Goal: Task Accomplishment & Management: Manage account settings

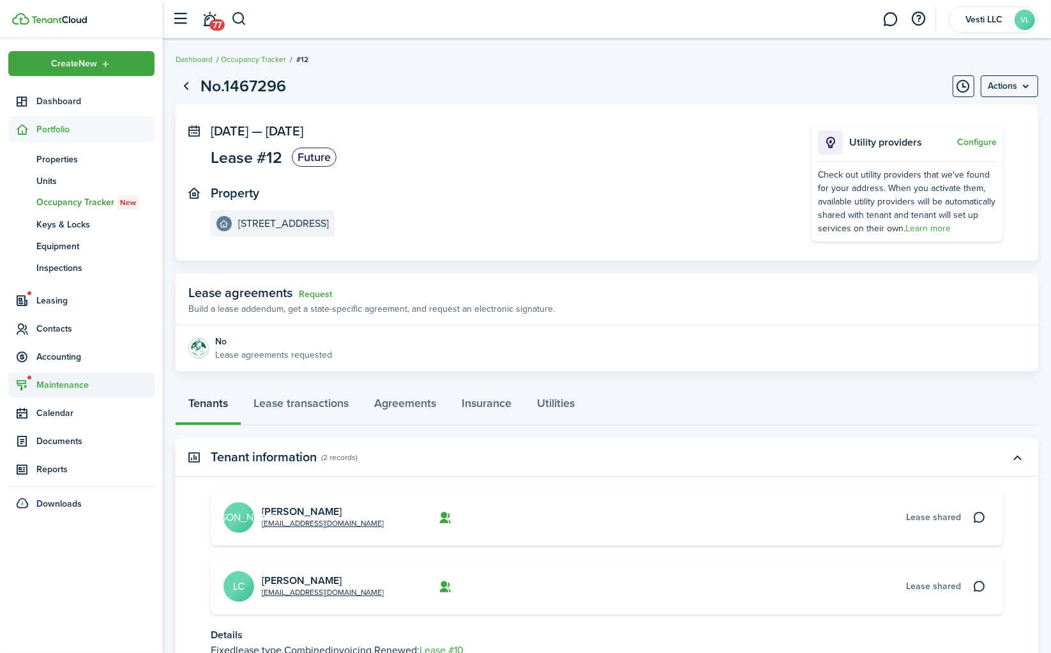
click at [56, 391] on span "Maintenance" at bounding box center [95, 384] width 118 height 13
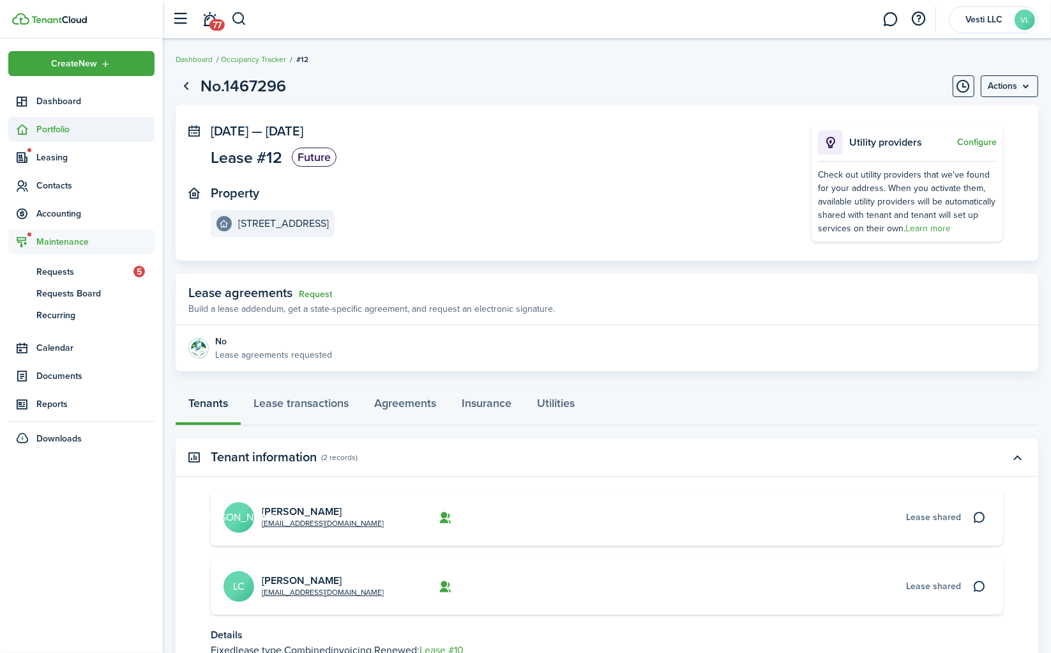
click at [62, 128] on span "Portfolio" at bounding box center [95, 129] width 118 height 13
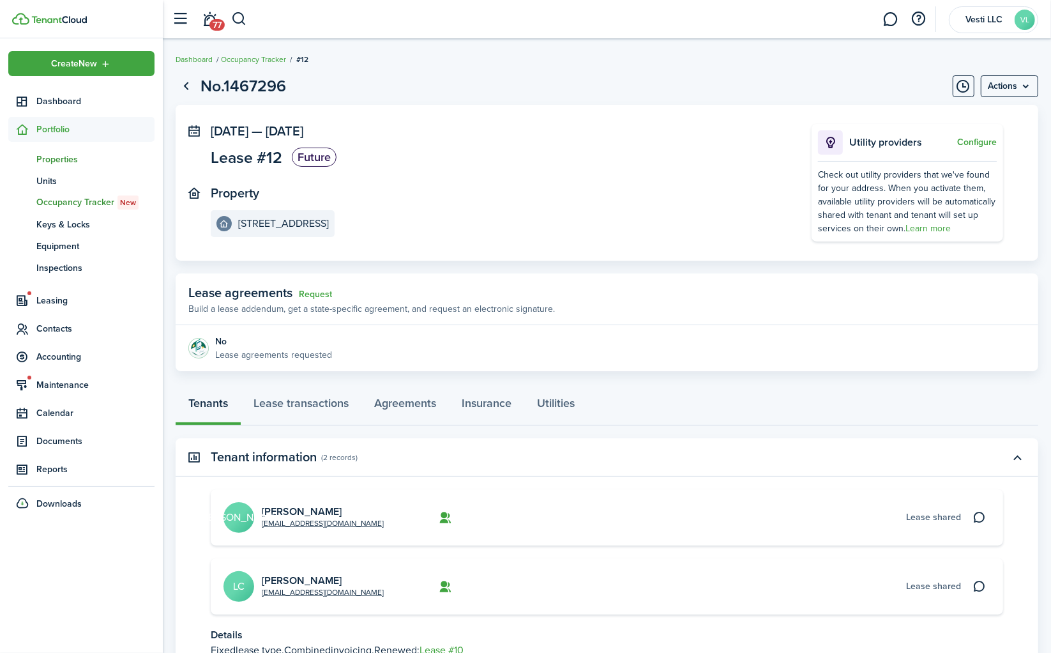
click at [63, 169] on link "pt Properties" at bounding box center [81, 159] width 146 height 22
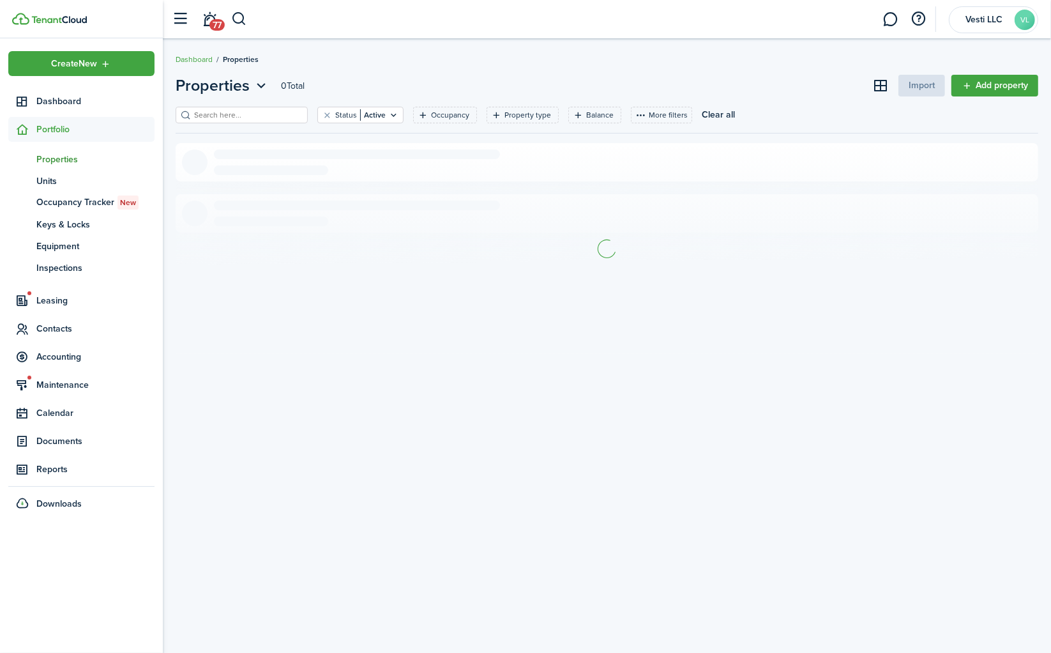
click at [74, 155] on span "Properties" at bounding box center [95, 159] width 118 height 13
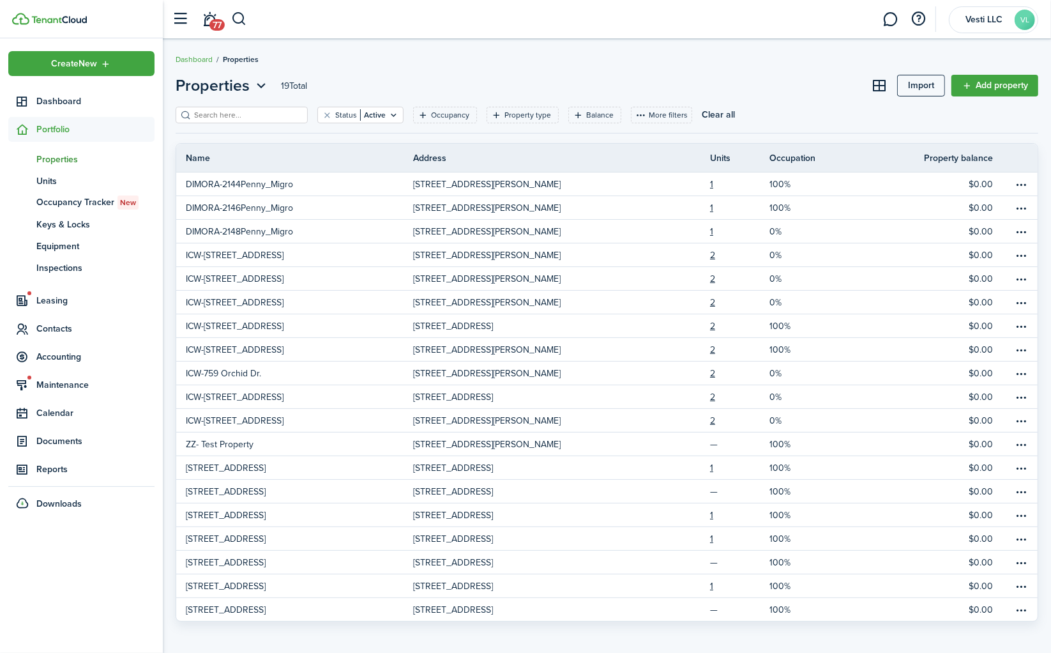
click at [237, 114] on input "search" at bounding box center [247, 115] width 112 height 12
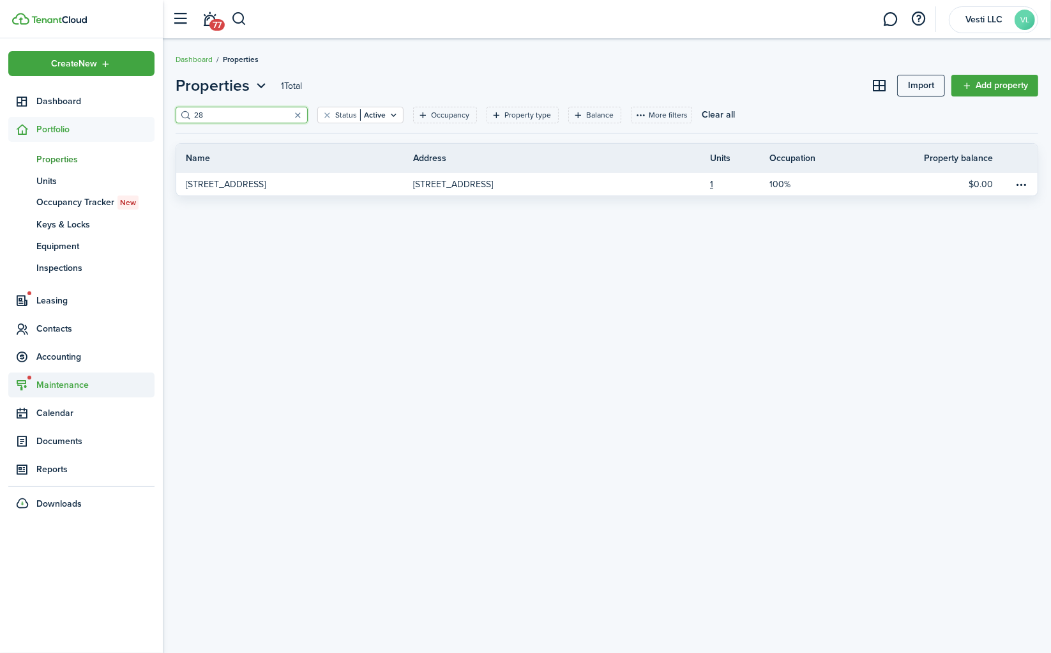
type input "28"
click at [70, 378] on span "Maintenance" at bounding box center [95, 384] width 118 height 13
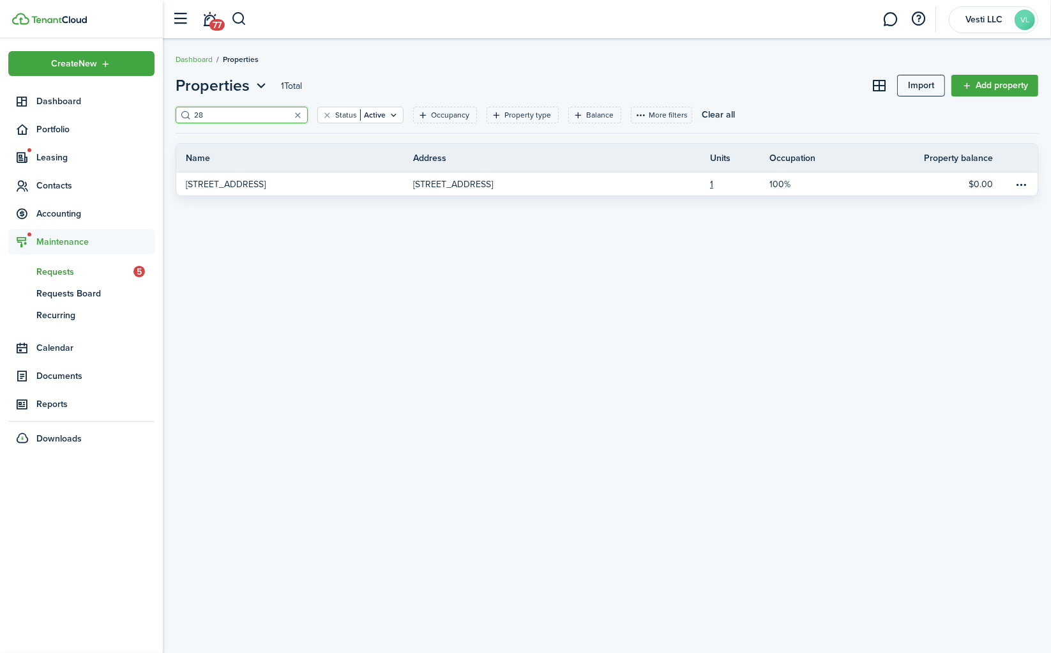
click at [75, 266] on span "Requests" at bounding box center [84, 271] width 97 height 13
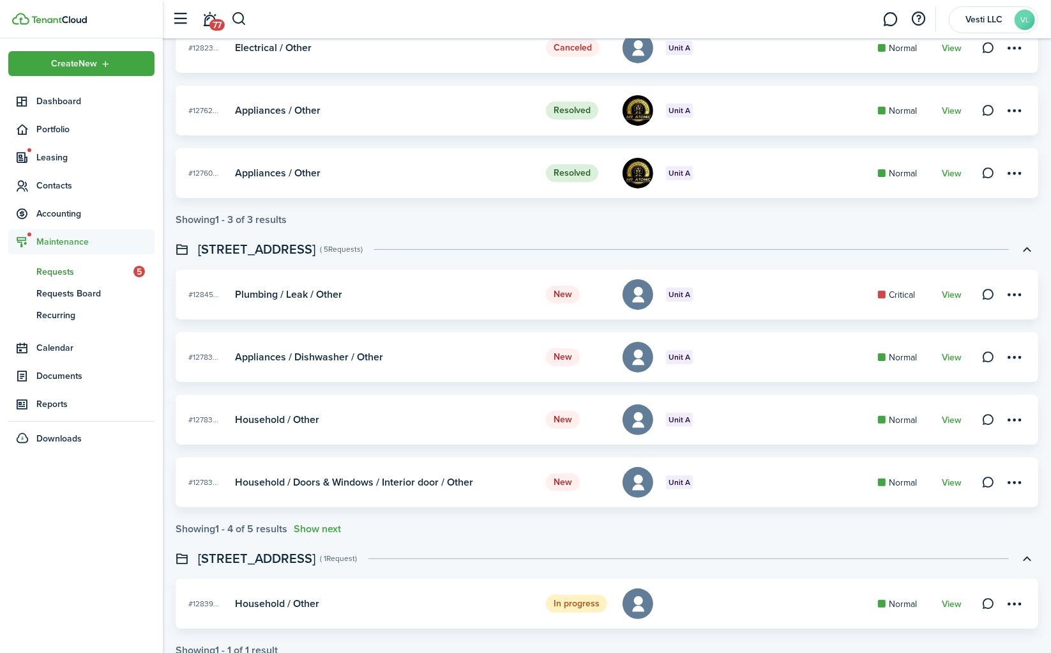
scroll to position [189, 0]
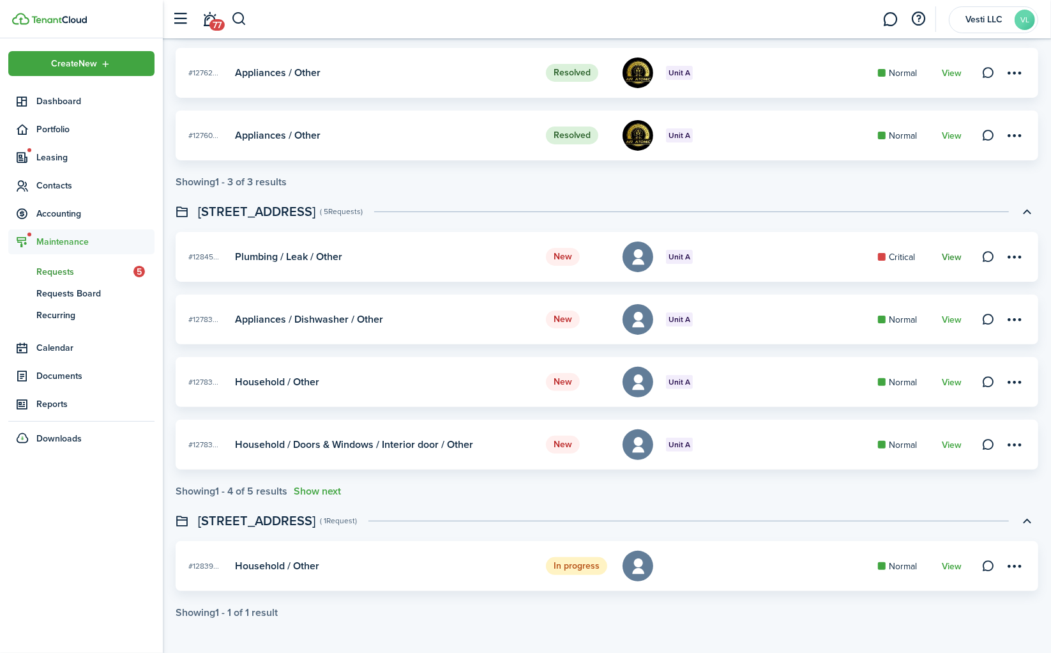
click at [953, 258] on link "View" at bounding box center [952, 257] width 20 height 10
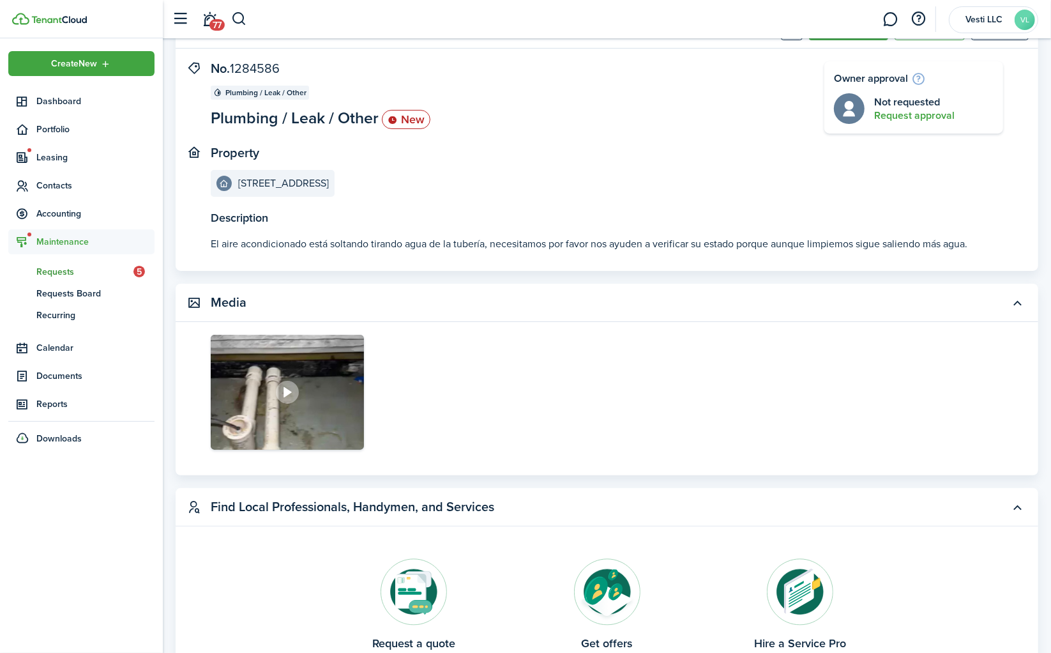
scroll to position [68, 0]
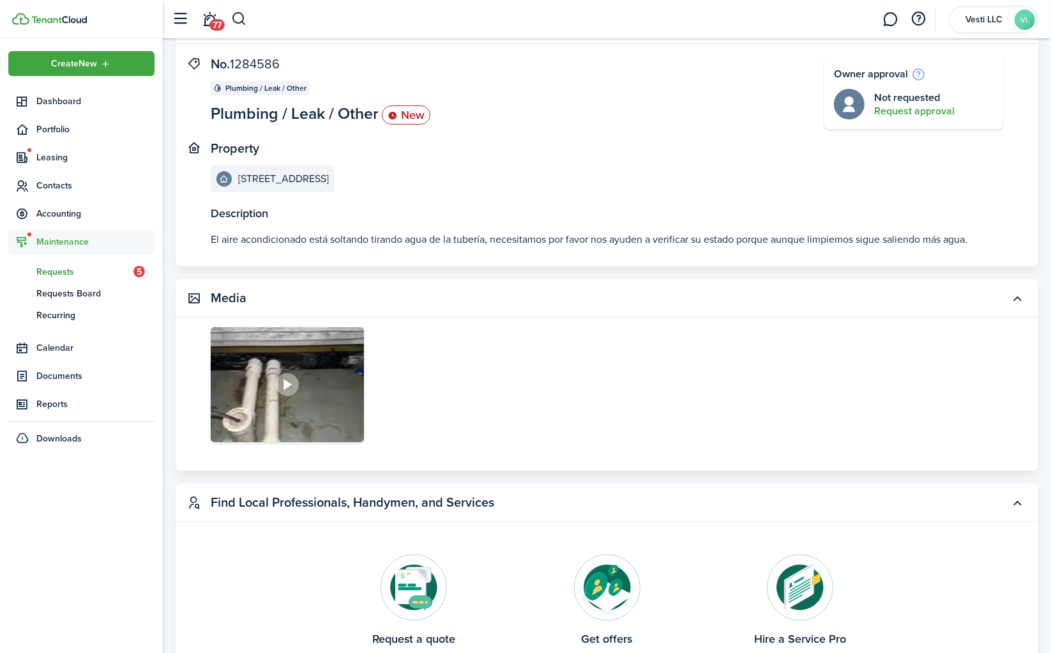
click at [285, 375] on div at bounding box center [287, 384] width 23 height 23
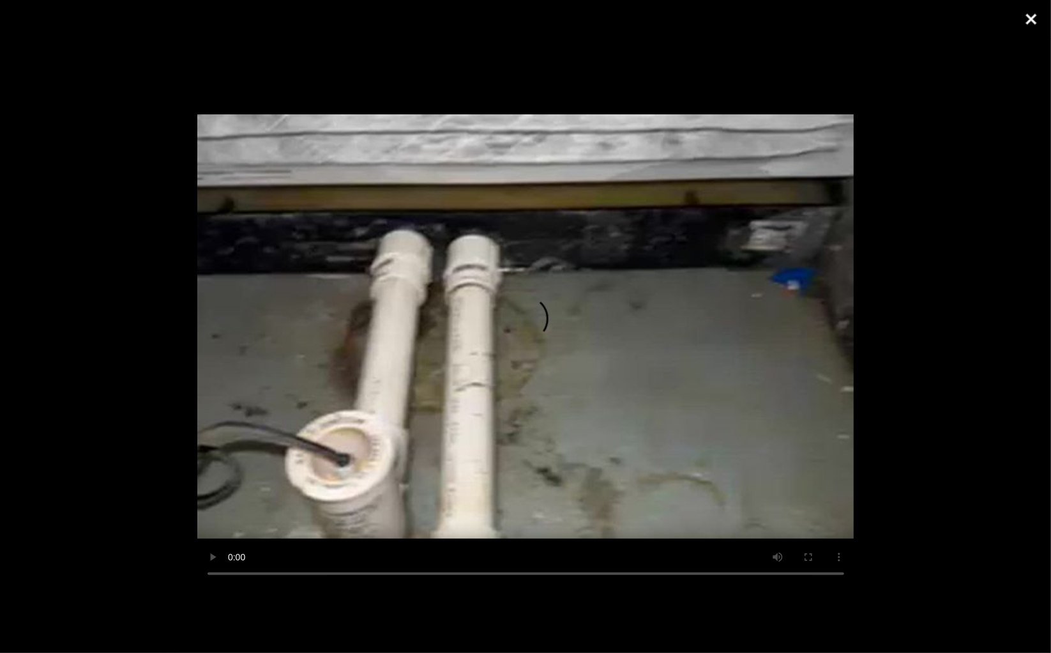
click at [1026, 21] on button "Close" at bounding box center [1031, 19] width 32 height 38
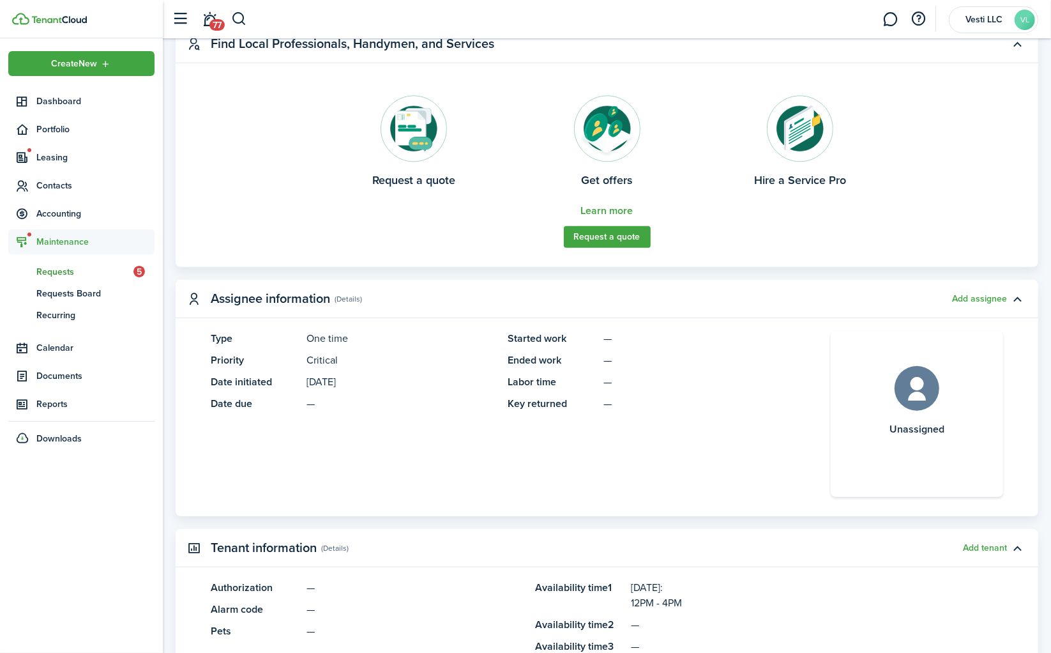
scroll to position [531, 0]
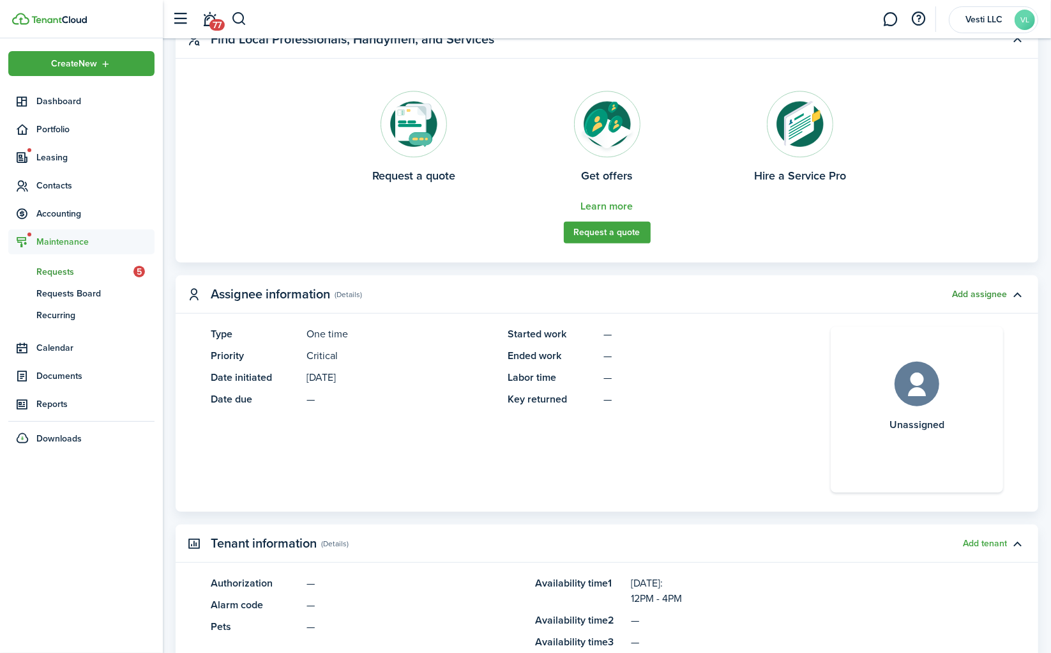
click at [978, 290] on button "Add assignee" at bounding box center [979, 294] width 55 height 10
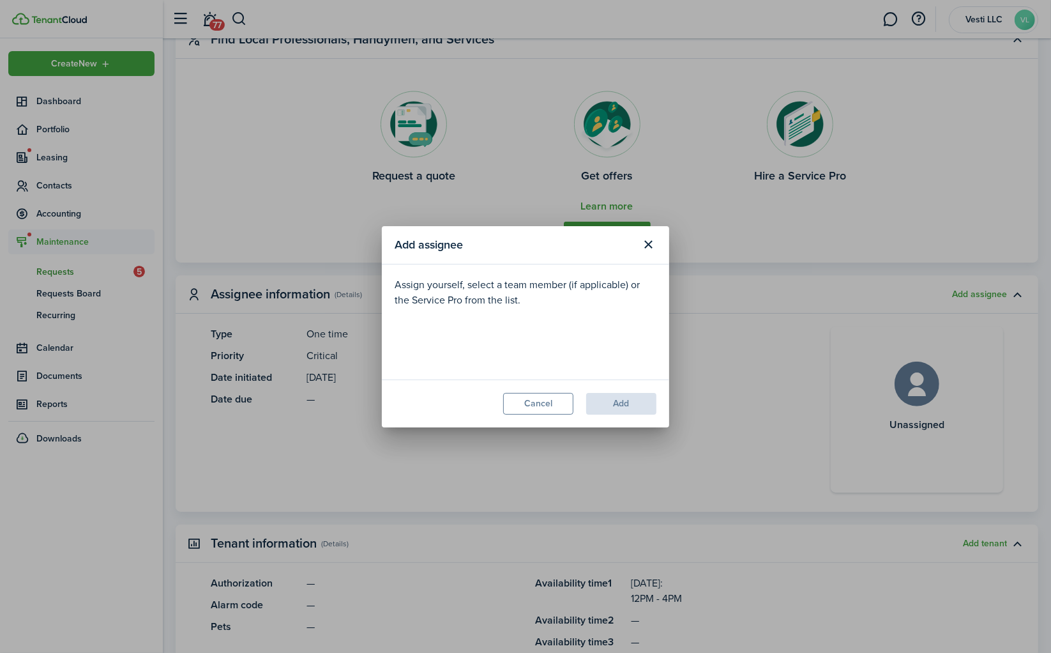
click at [540, 338] on loading-skeleton at bounding box center [526, 336] width 262 height 36
click at [504, 336] on input "Assignee" at bounding box center [526, 336] width 262 height 36
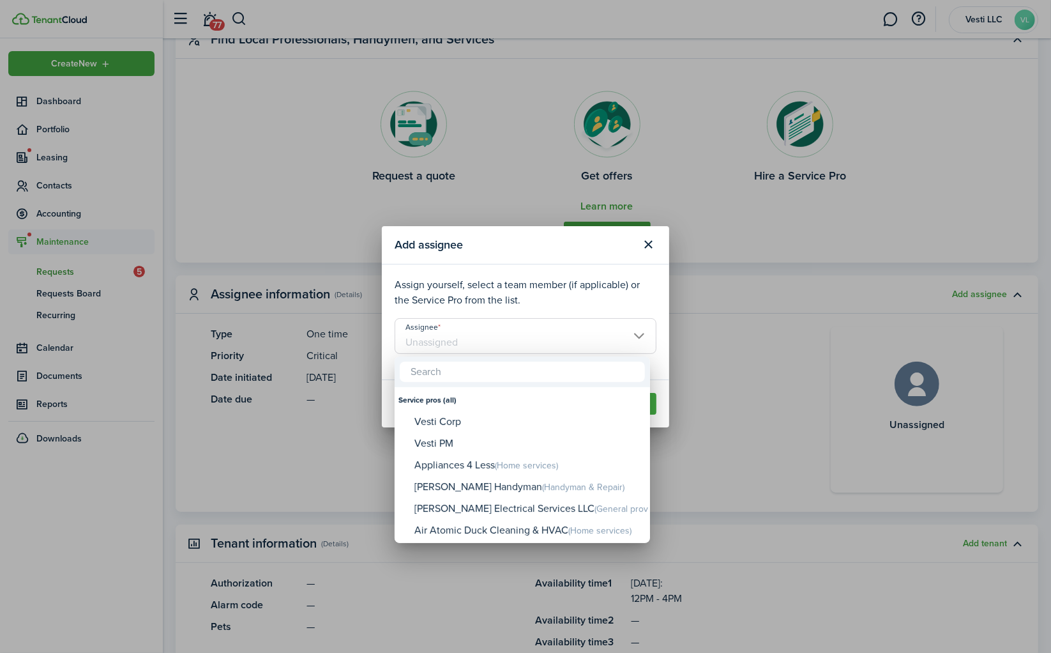
click at [649, 245] on div at bounding box center [525, 326] width 1255 height 857
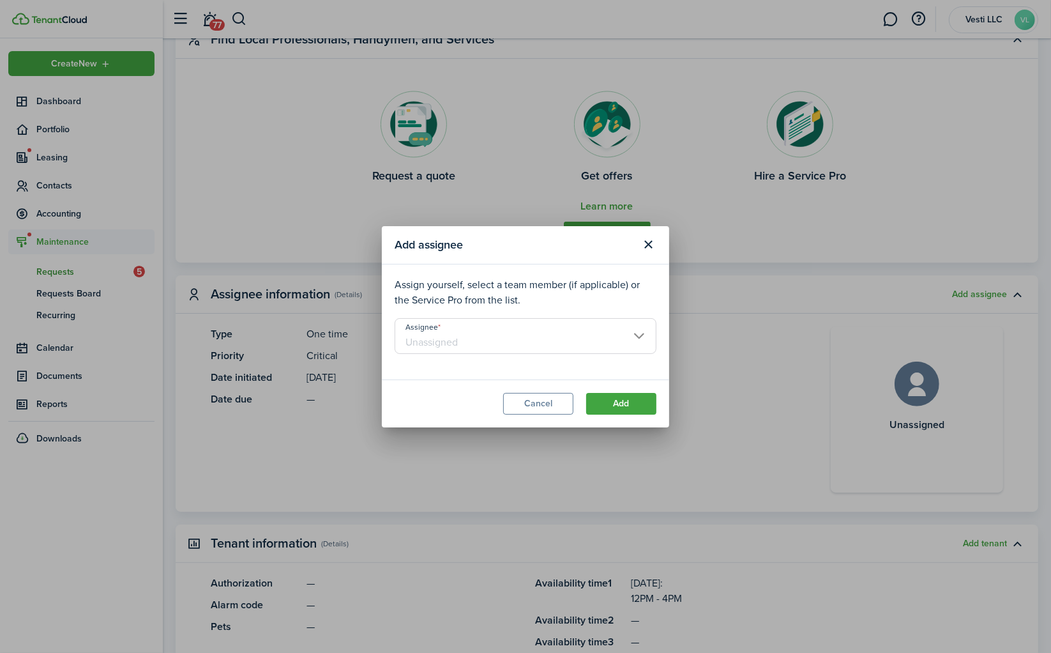
click at [649, 245] on button "Close modal" at bounding box center [649, 245] width 22 height 22
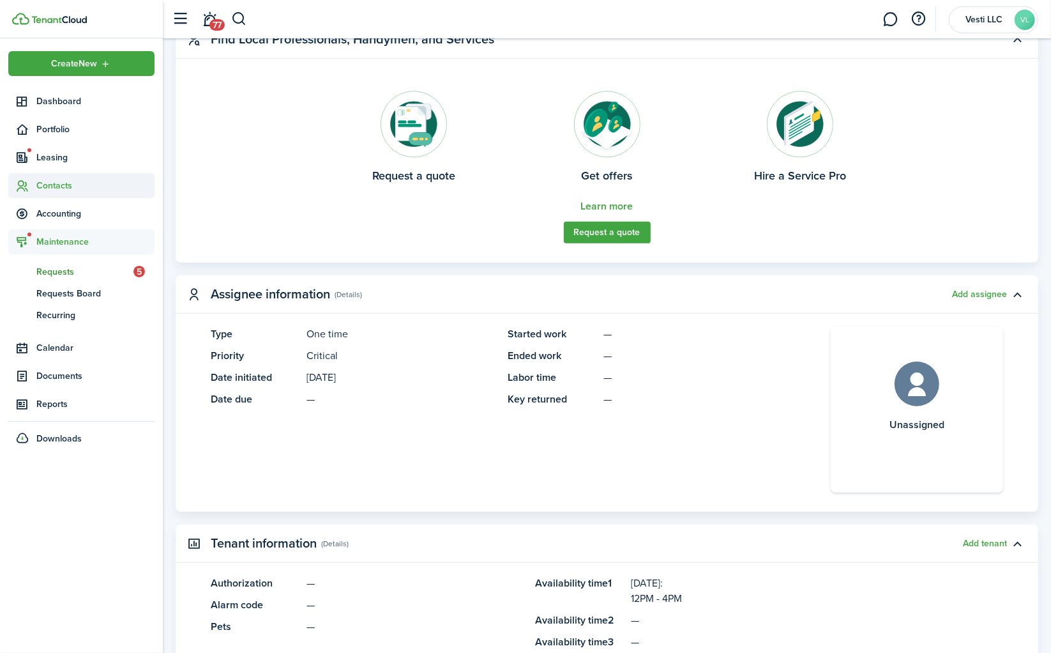
click at [64, 188] on span "Contacts" at bounding box center [95, 185] width 118 height 13
click at [62, 258] on span "Service Pros" at bounding box center [95, 258] width 118 height 13
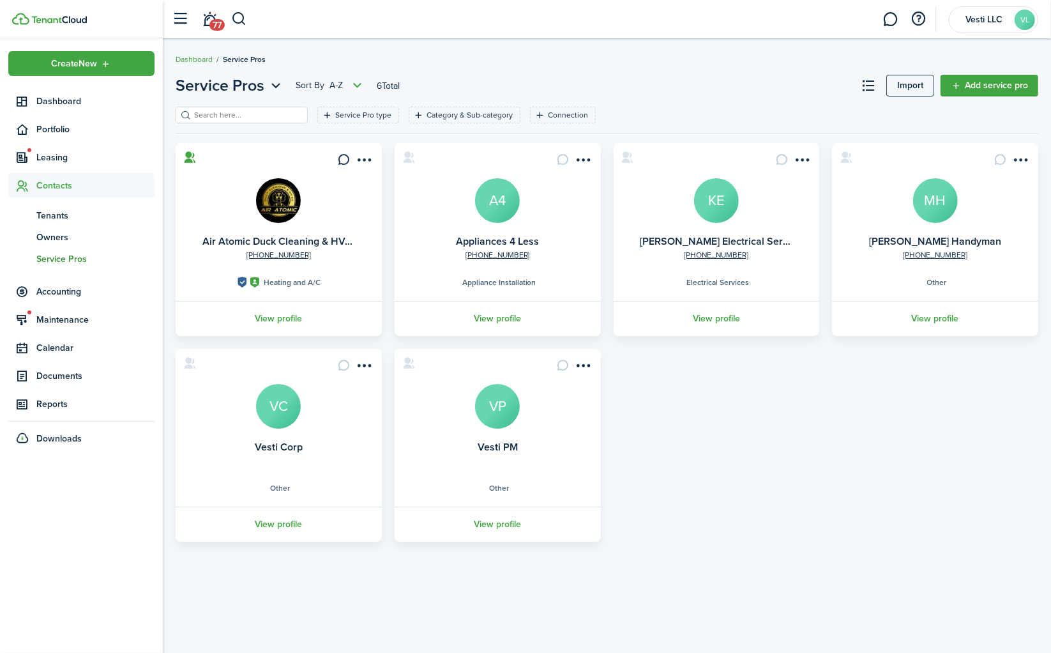
click at [930, 195] on avatar-text "MH" at bounding box center [935, 200] width 45 height 45
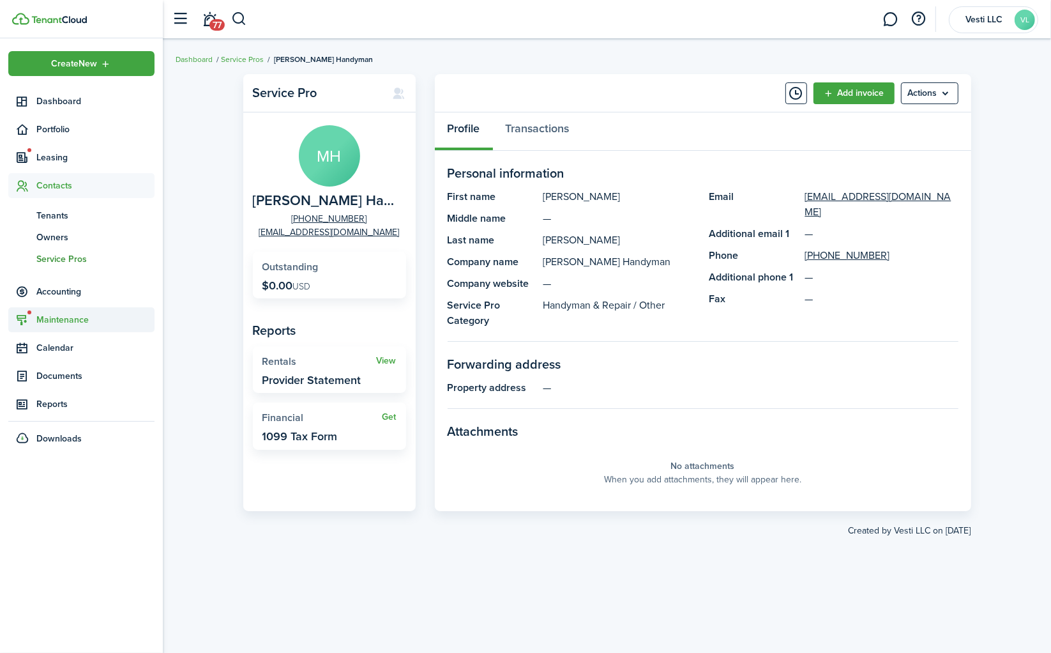
click at [61, 323] on span "Maintenance" at bounding box center [95, 319] width 118 height 13
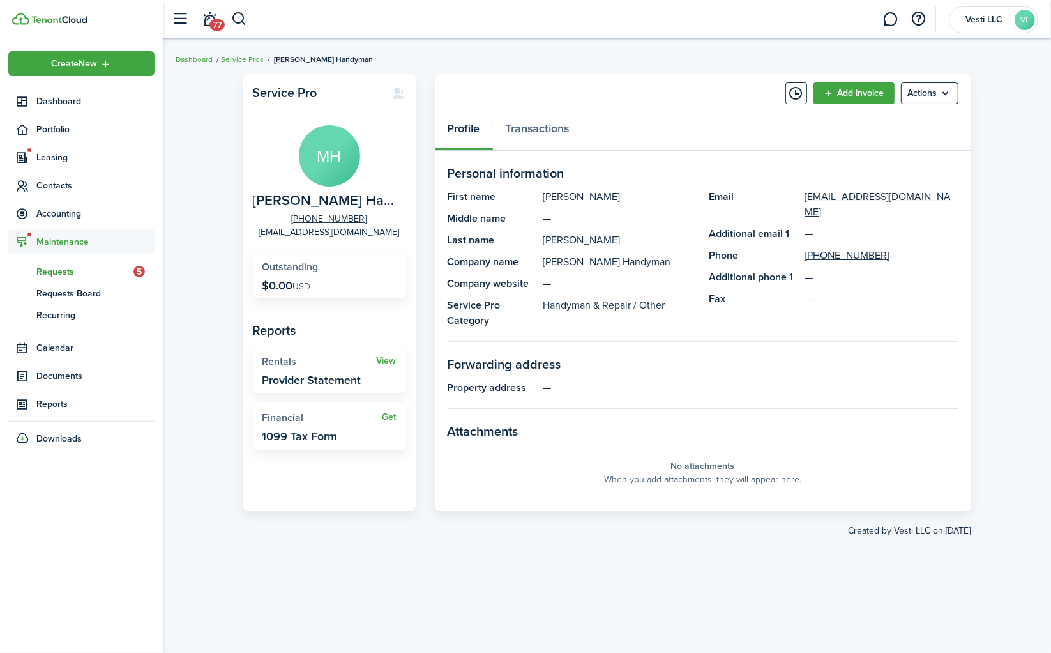
click at [79, 265] on span "Requests" at bounding box center [84, 271] width 97 height 13
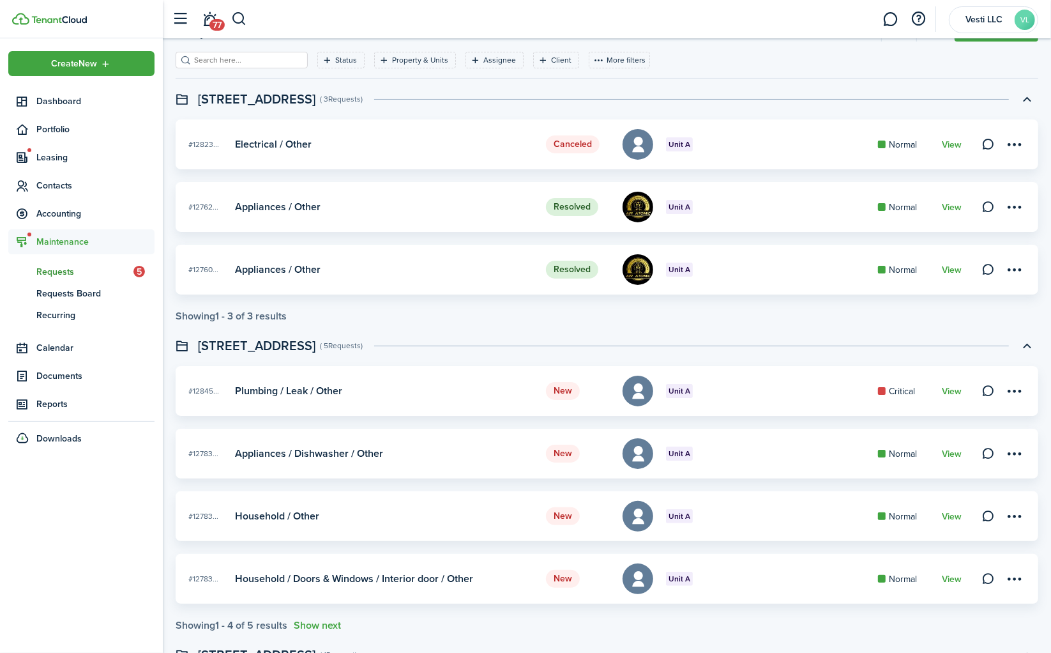
scroll to position [56, 0]
click at [953, 386] on link "View" at bounding box center [952, 390] width 20 height 10
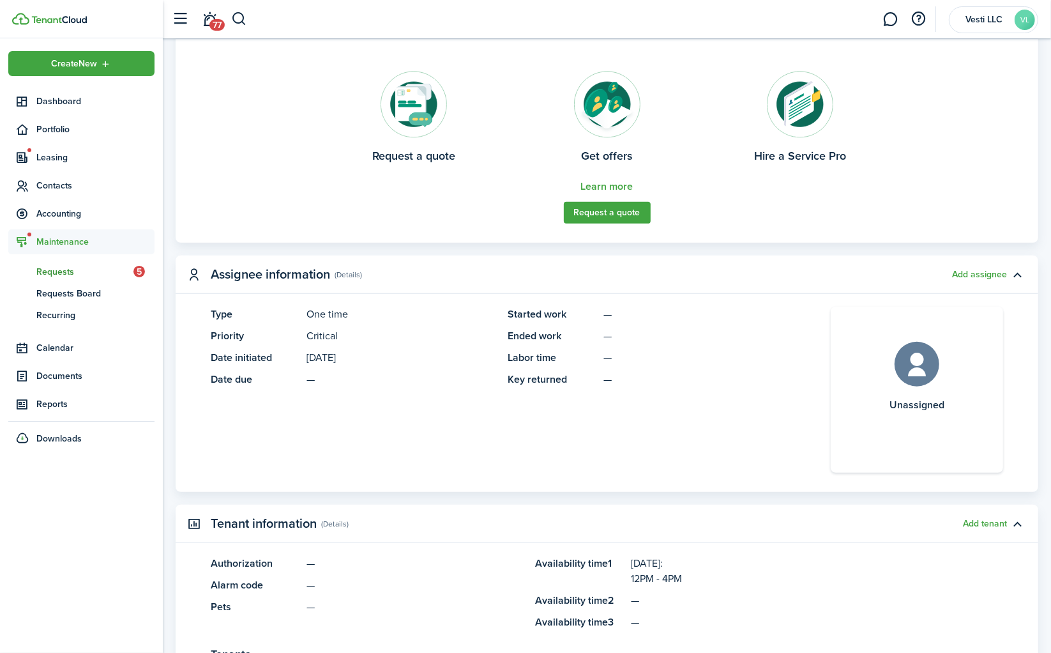
scroll to position [552, 0]
click at [849, 520] on panel-main-header "Tenant information (Details) Add tenant" at bounding box center [607, 522] width 863 height 38
click at [974, 271] on button "Add assignee" at bounding box center [979, 273] width 55 height 10
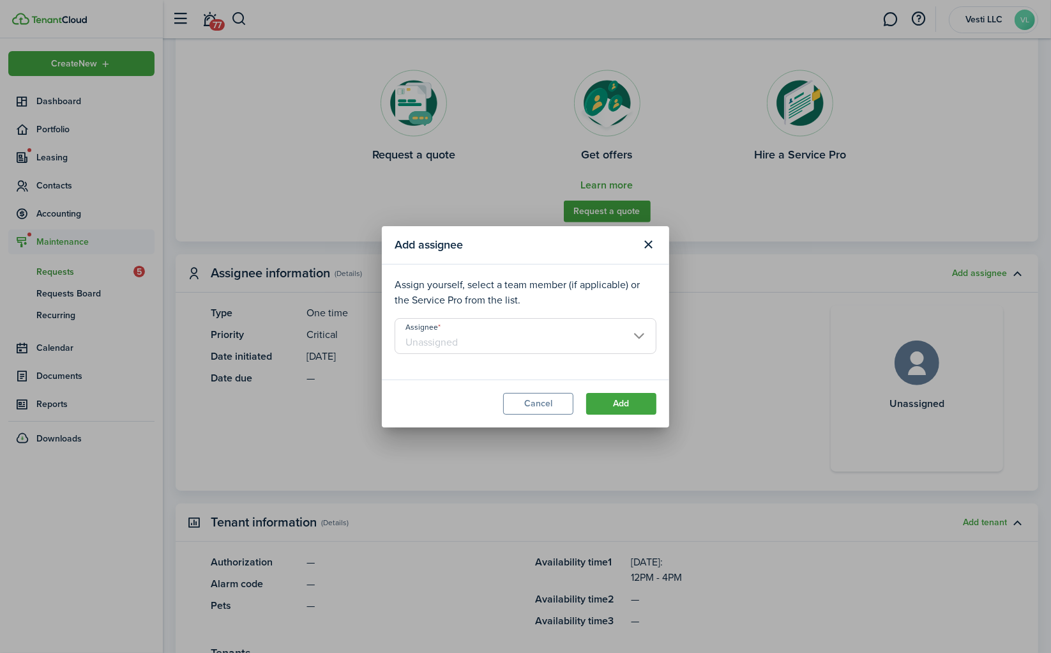
click at [554, 337] on input "Assignee" at bounding box center [526, 336] width 262 height 36
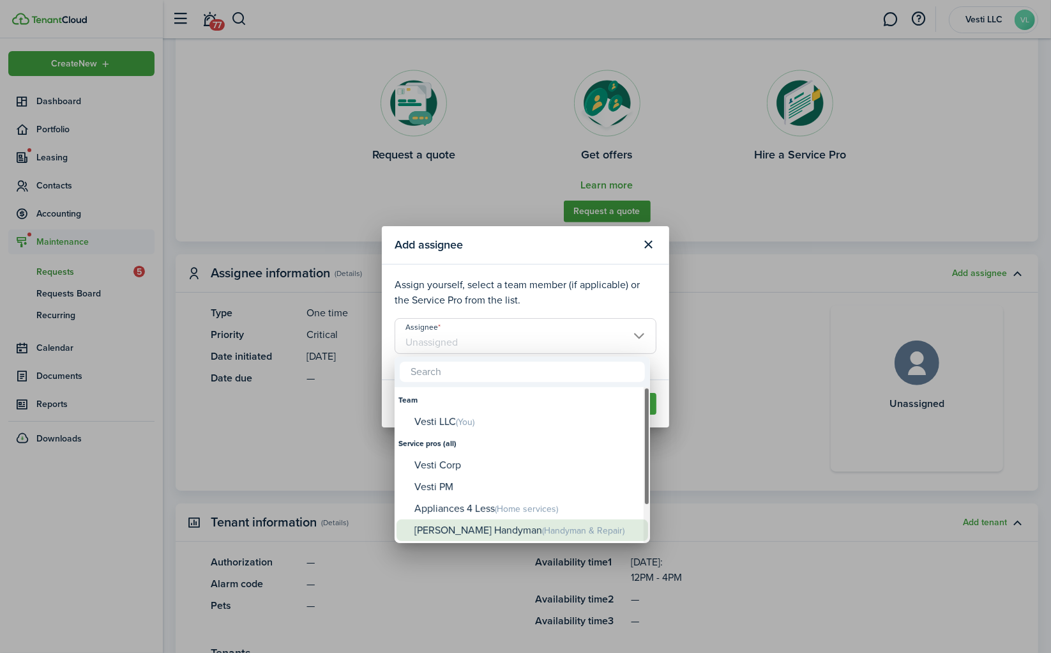
click at [474, 532] on div "[PERSON_NAME] Handyman (Handyman & Repair)" at bounding box center [527, 530] width 226 height 22
type input "[PERSON_NAME] Handyman"
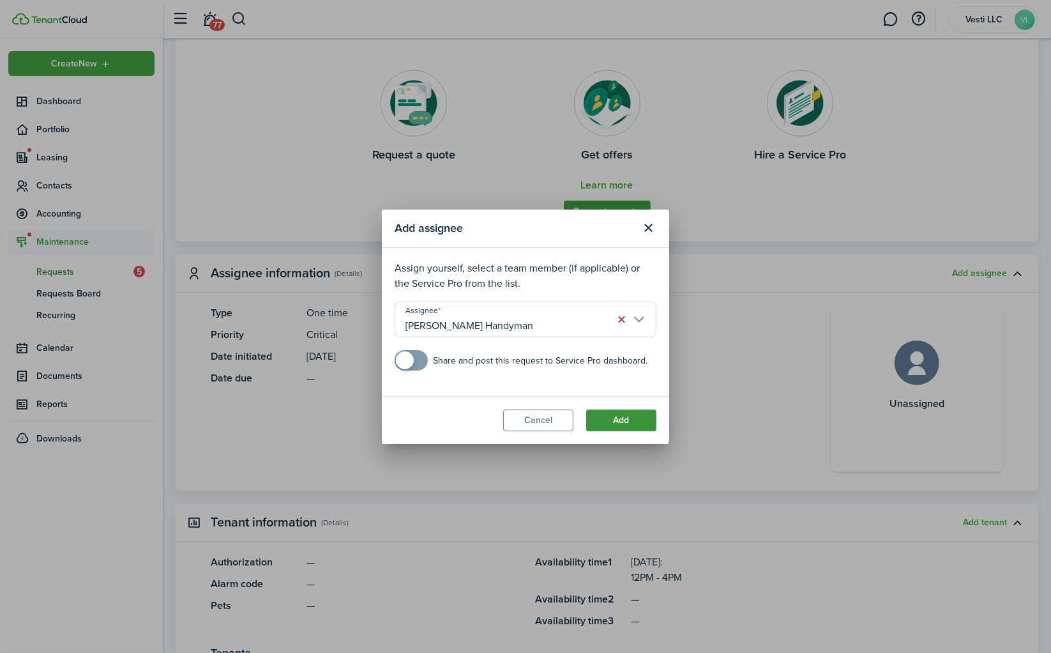
click at [625, 420] on button "Add" at bounding box center [621, 420] width 70 height 22
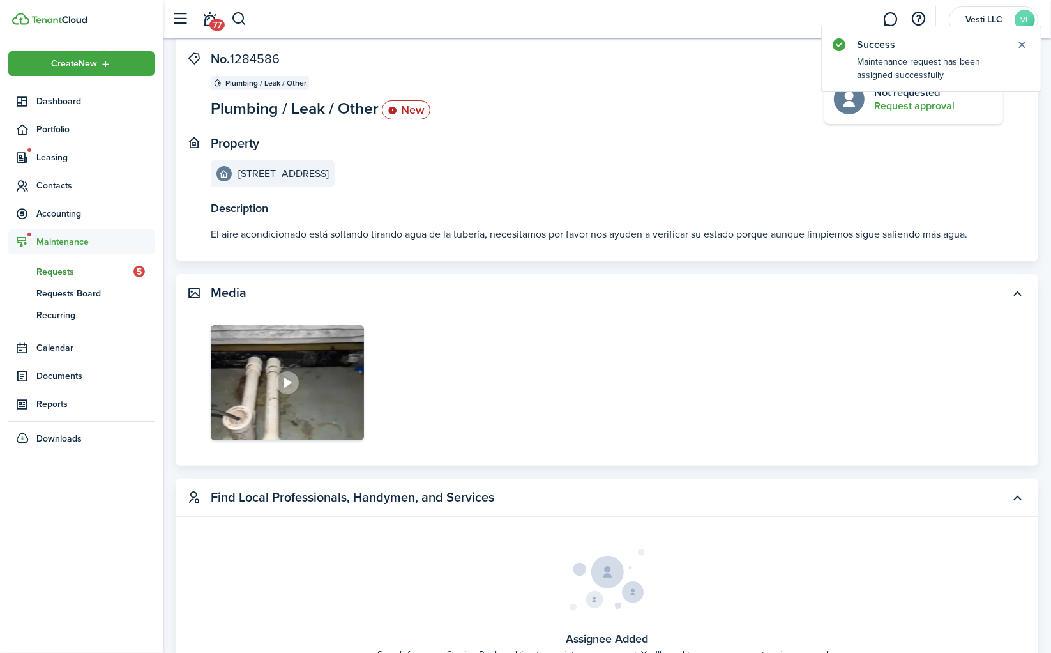
scroll to position [0, 0]
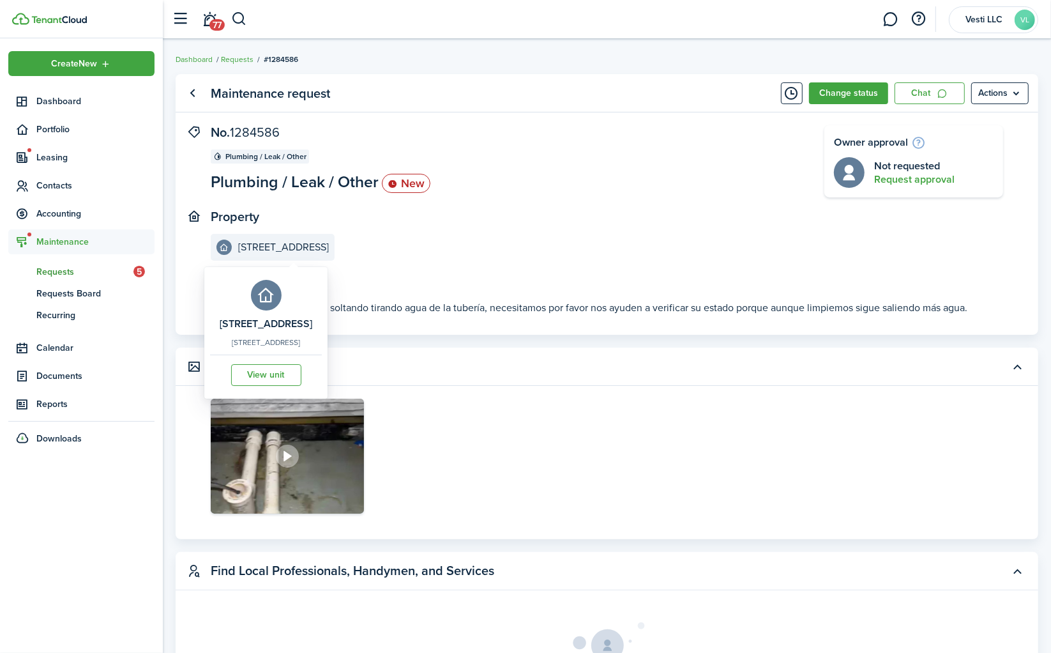
click at [284, 246] on e-details-info-title "[STREET_ADDRESS]" at bounding box center [283, 246] width 91 height 11
copy e-details-info-title "[STREET_ADDRESS]"
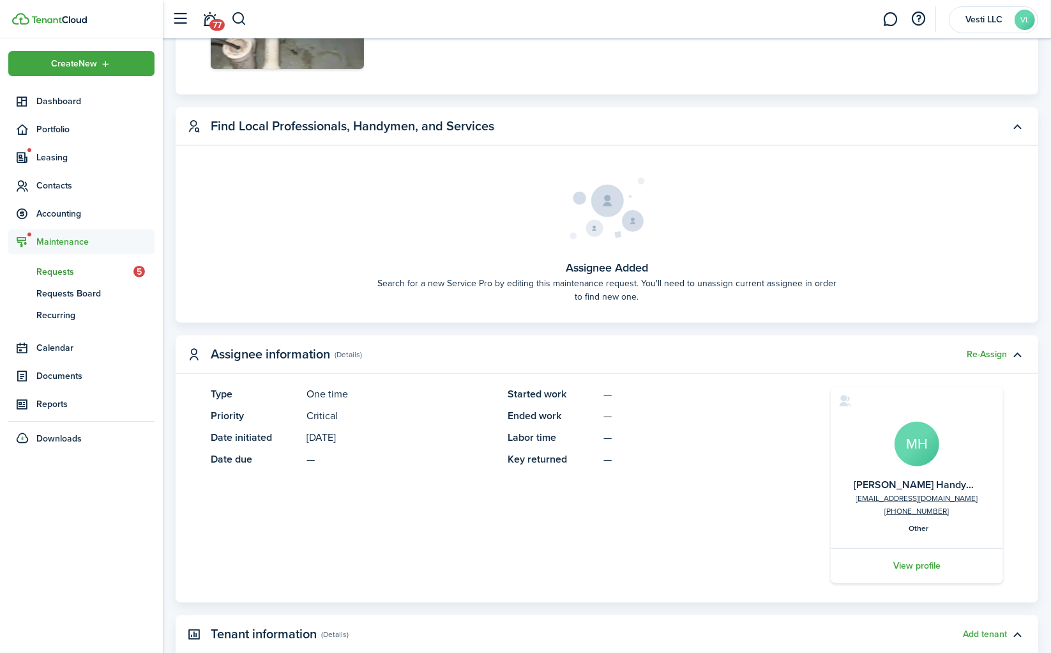
scroll to position [453, 0]
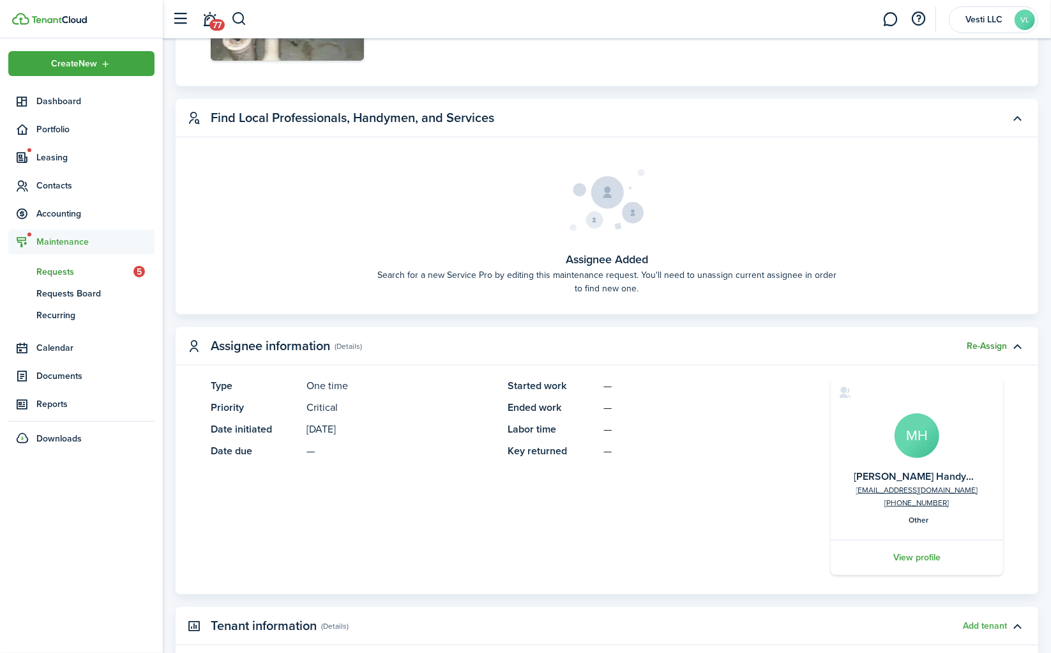
click at [985, 349] on button "Re-Assign" at bounding box center [987, 346] width 40 height 10
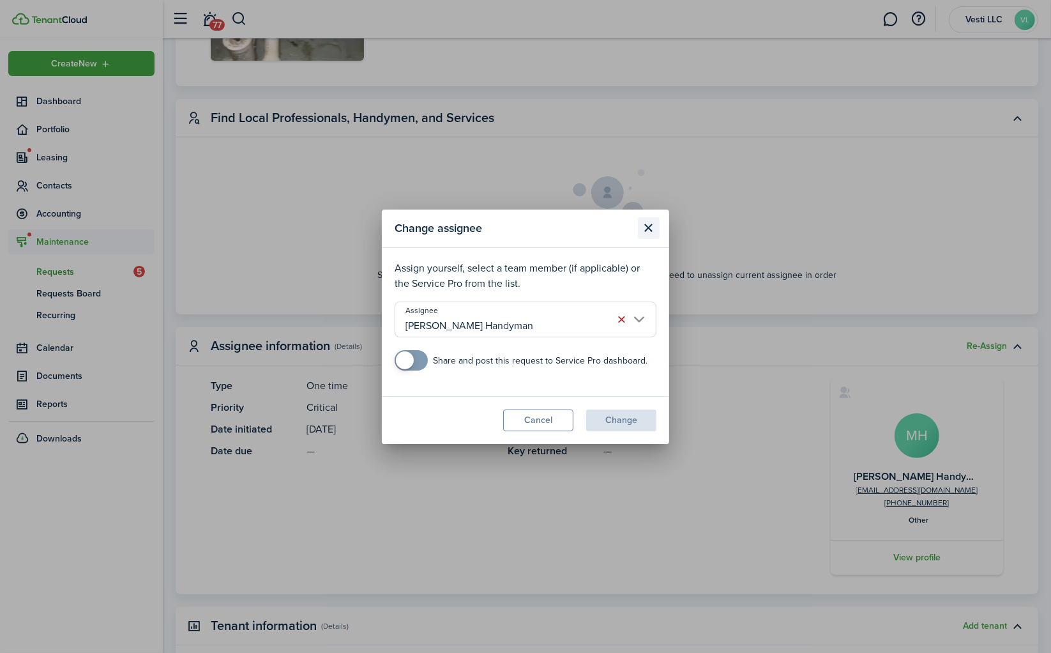
click at [651, 225] on button "Close modal" at bounding box center [649, 228] width 22 height 22
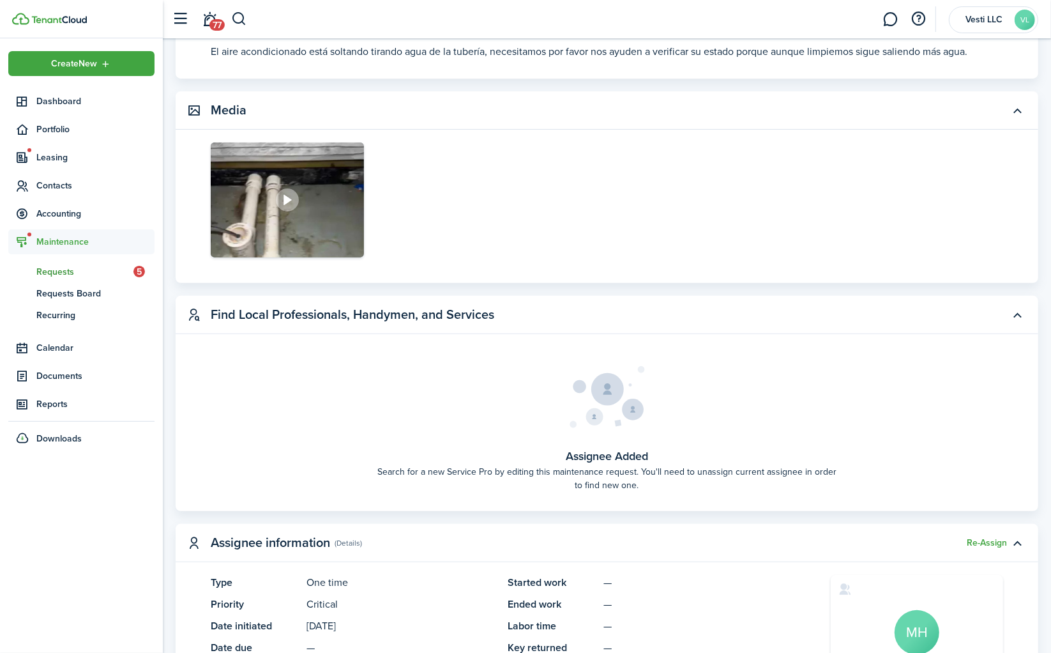
scroll to position [248, 0]
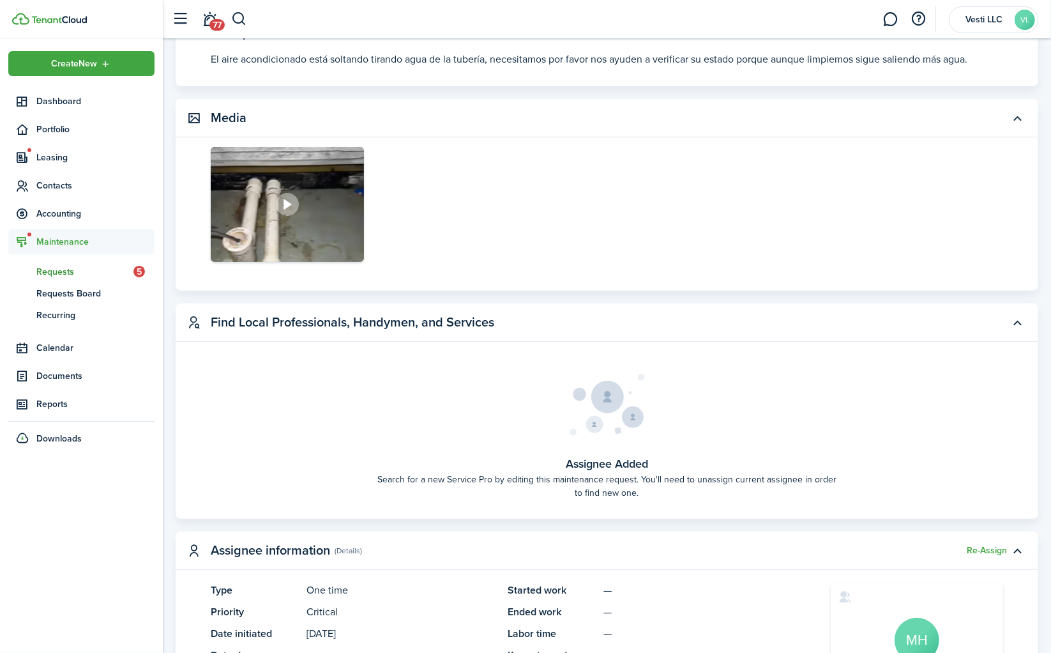
click at [245, 236] on img at bounding box center [287, 204] width 153 height 115
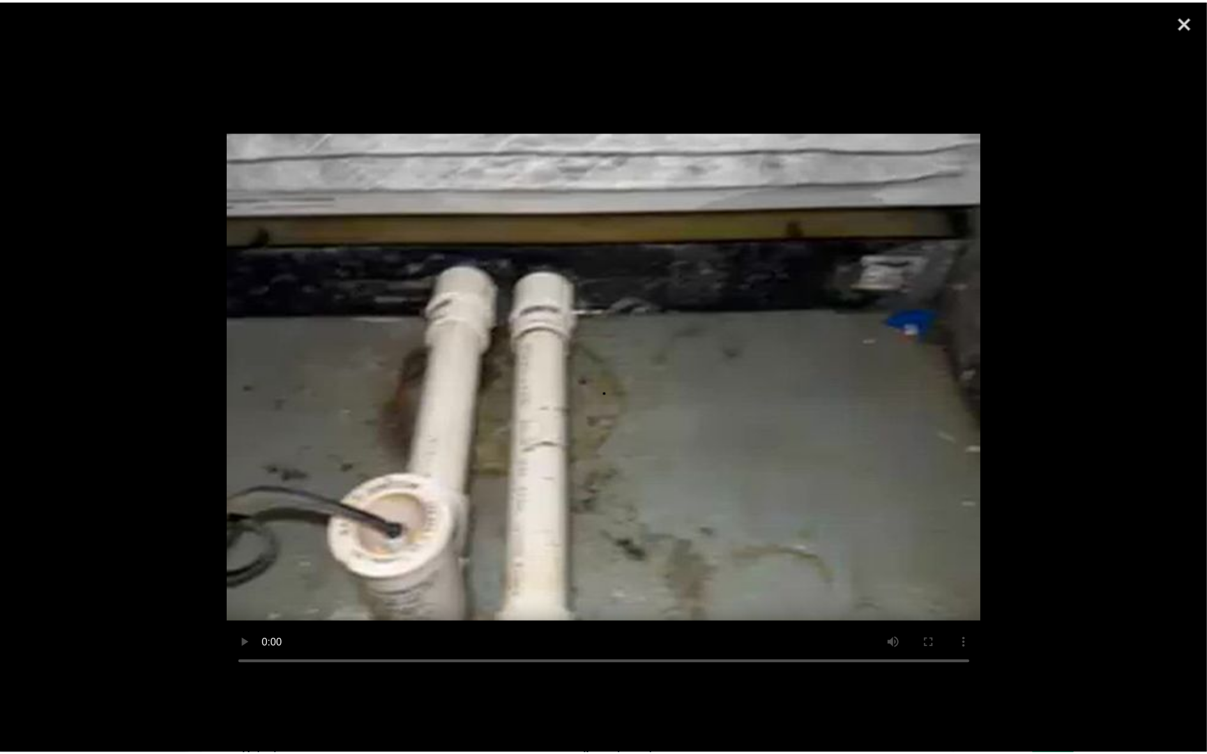
scroll to position [0, 0]
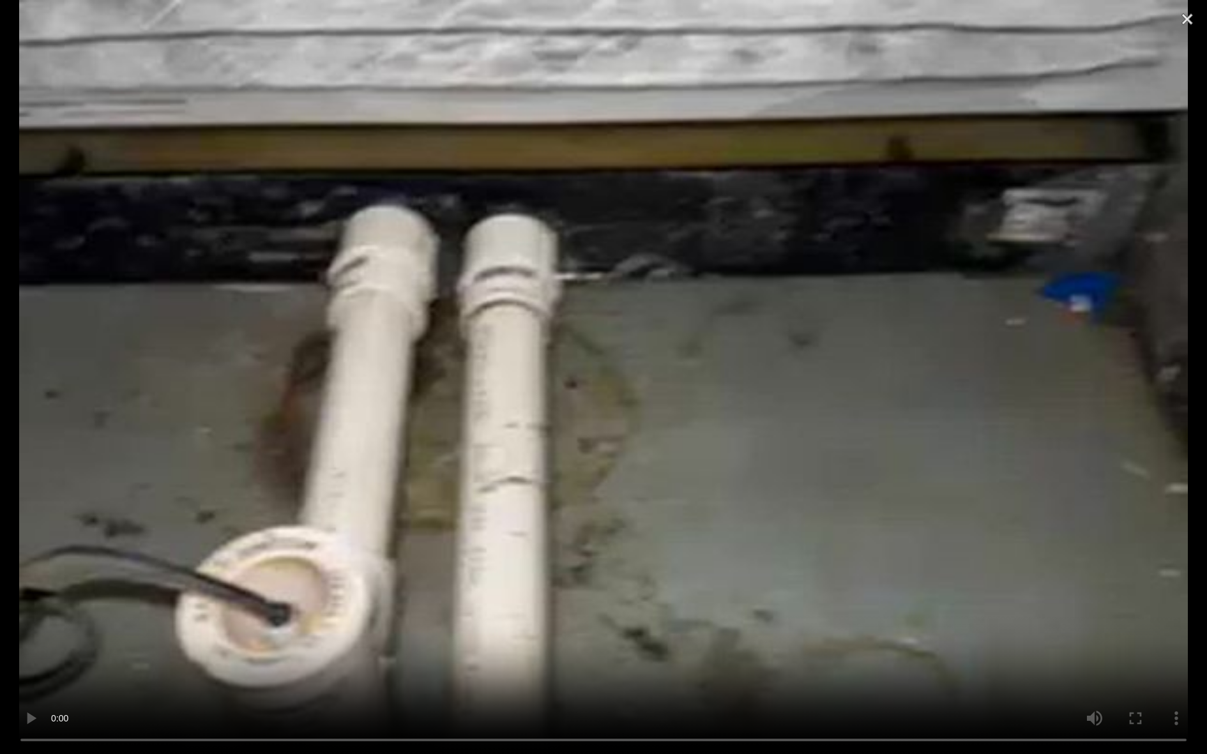
click at [38, 652] on video at bounding box center [603, 377] width 1207 height 754
